Goal: Information Seeking & Learning: Learn about a topic

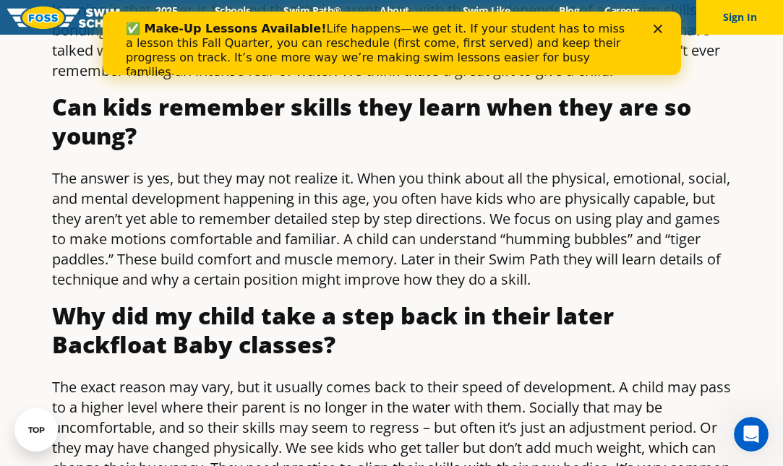
scroll to position [910, 0]
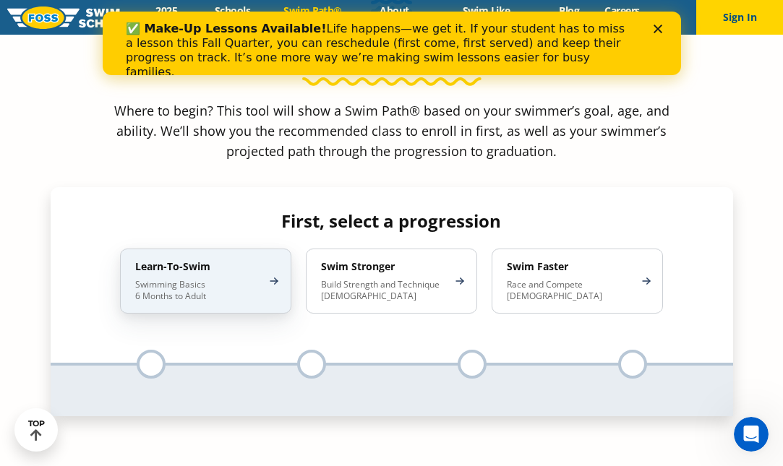
click at [179, 279] on p "Swimming Basics 6 Months to Adult" at bounding box center [198, 290] width 126 height 23
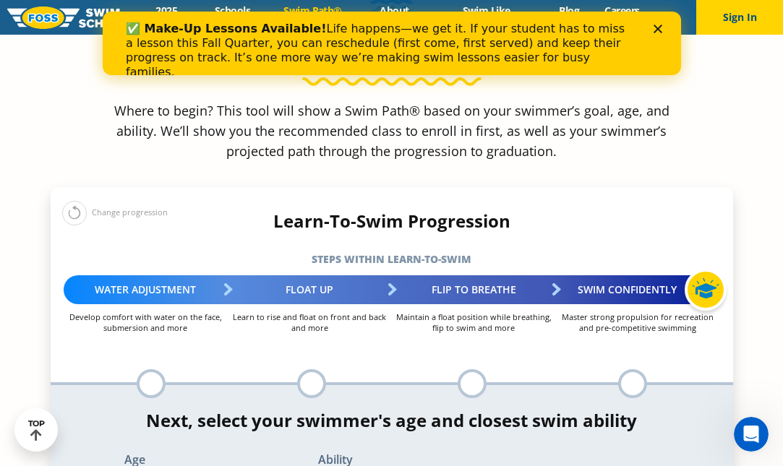
select select "1-year"
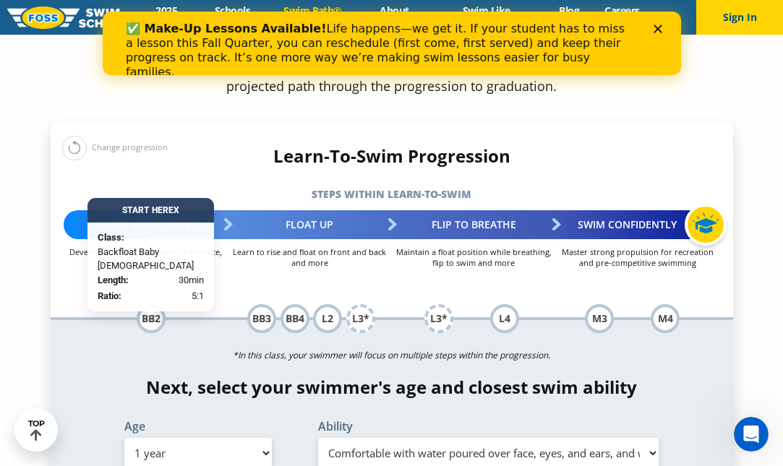
scroll to position [1394, 0]
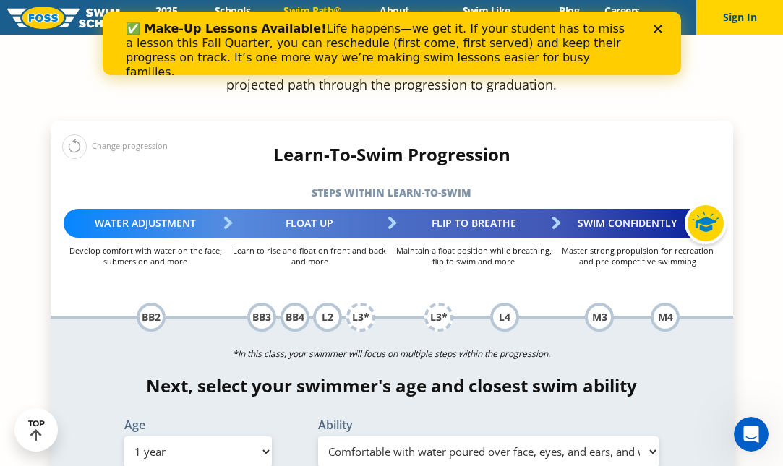
click at [438, 436] on select "Select Ability First in-water experience Comfortable with water poured over the…" at bounding box center [488, 451] width 341 height 30
select select "1-year-i-would-be-comfortable-if-my-child-fell-in-the-water-and-confident-they-…"
click at [318, 436] on select "Select Ability First in-water experience Comfortable with water poured over the…" at bounding box center [488, 451] width 341 height 30
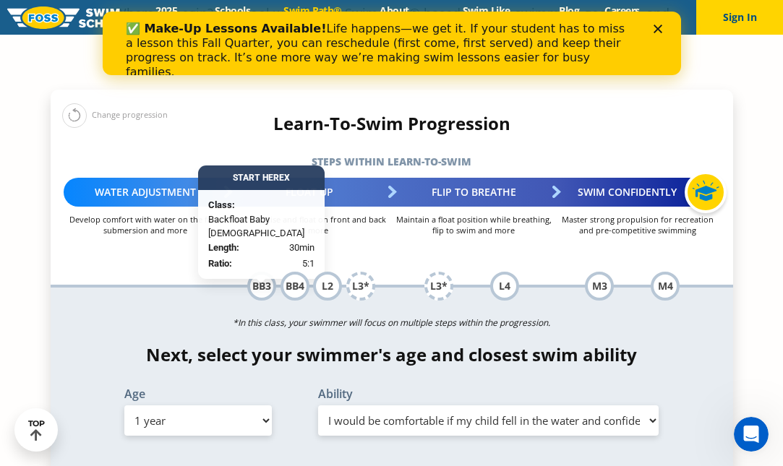
scroll to position [1431, 0]
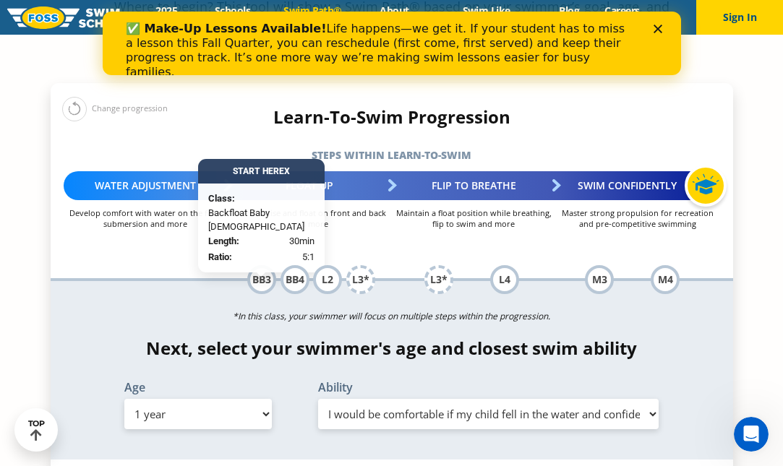
click at [436, 399] on select "Select Ability First in-water experience Comfortable with water poured over the…" at bounding box center [488, 414] width 341 height 30
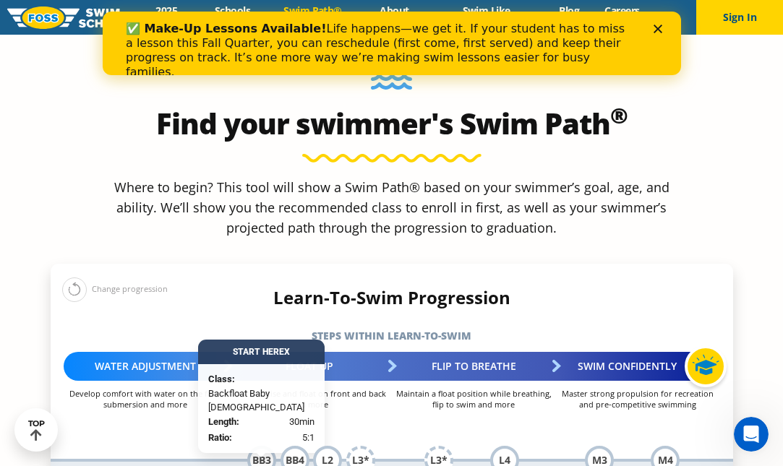
scroll to position [1114, 0]
